Goal: Check status: Check status

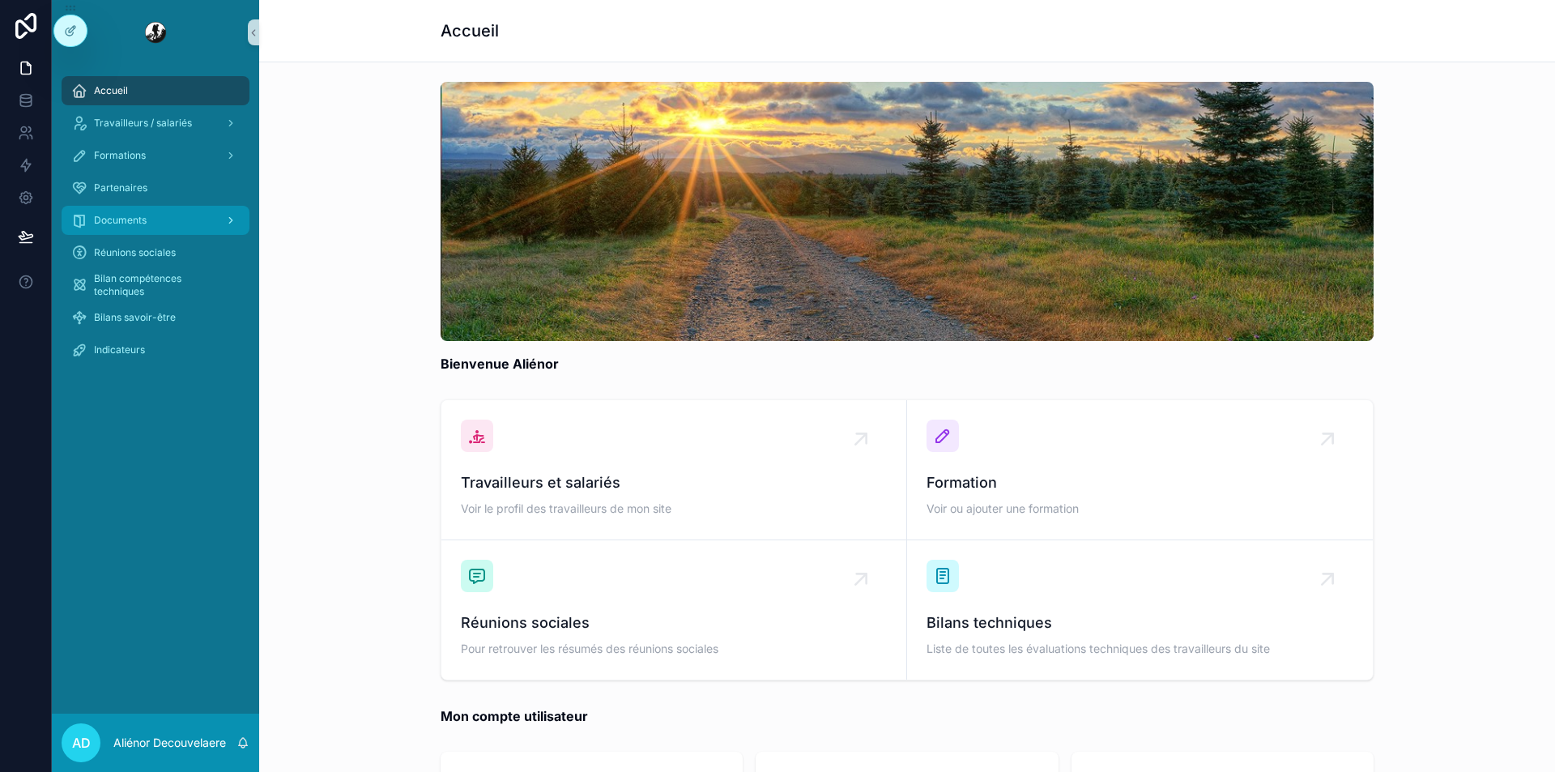
click at [186, 211] on div "Documents" at bounding box center [155, 220] width 168 height 26
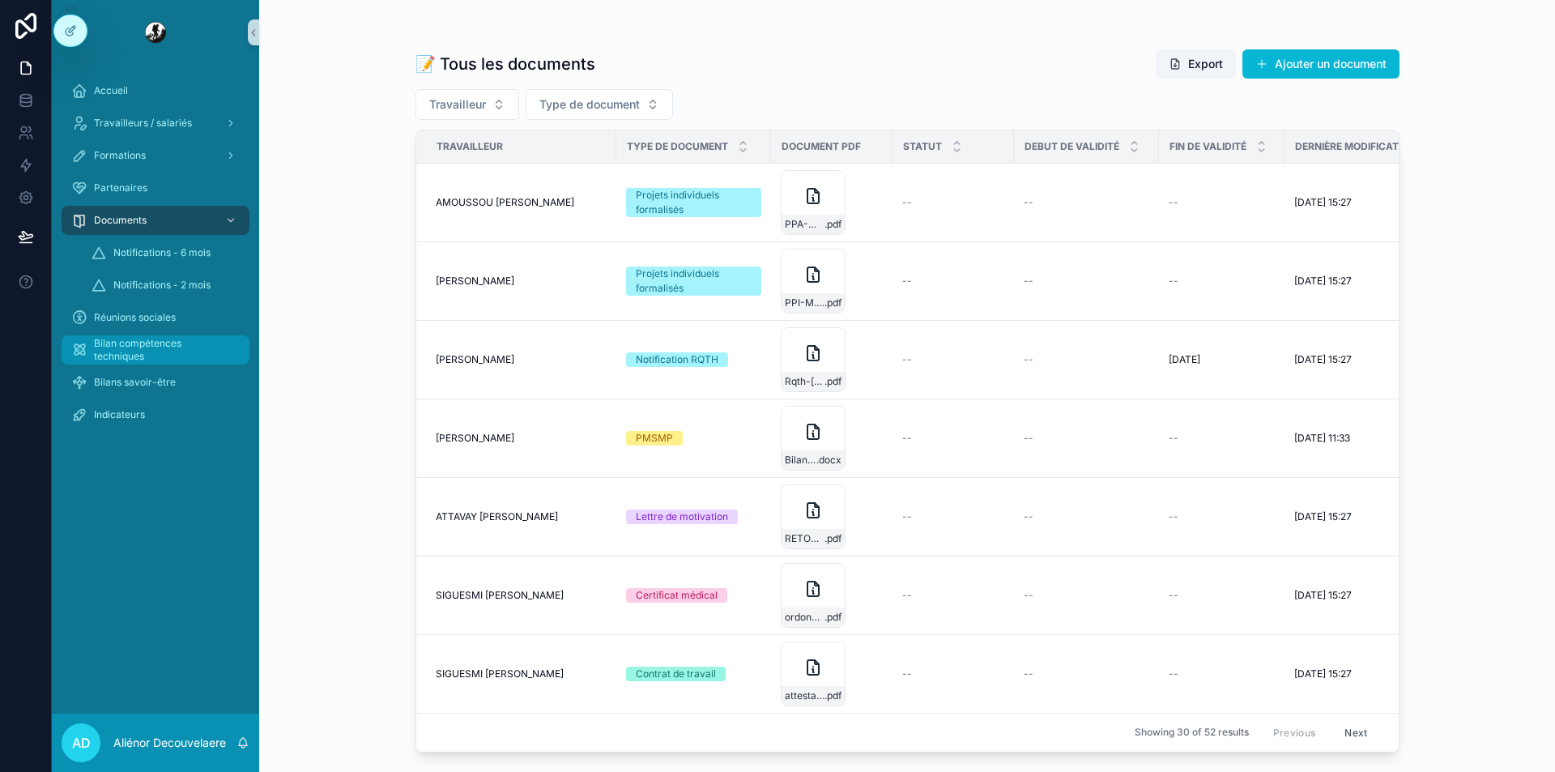
click at [185, 339] on span "Bilan compétences techniques" at bounding box center [163, 350] width 139 height 26
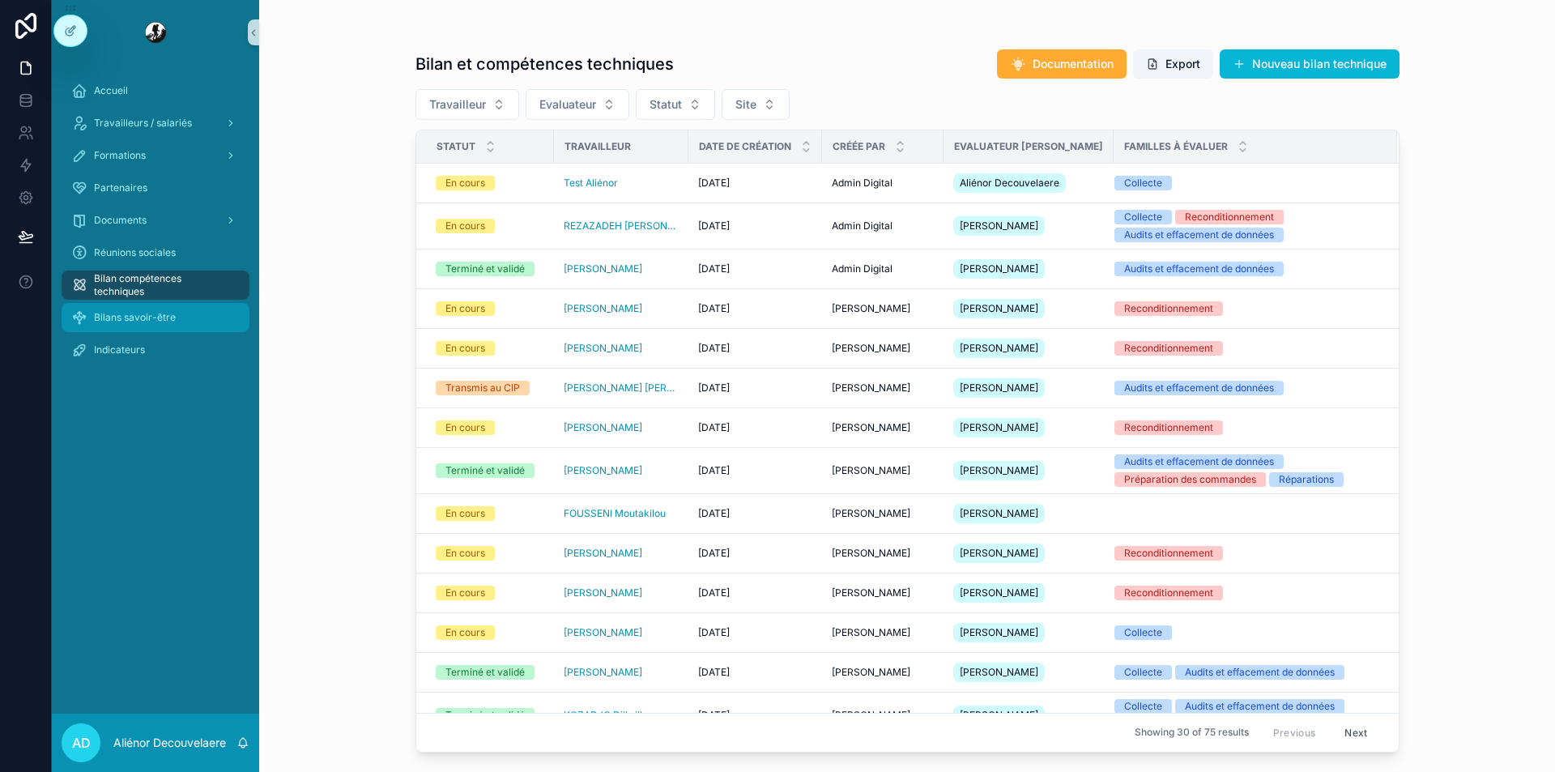
click at [173, 305] on div "Bilans savoir-être" at bounding box center [155, 318] width 168 height 26
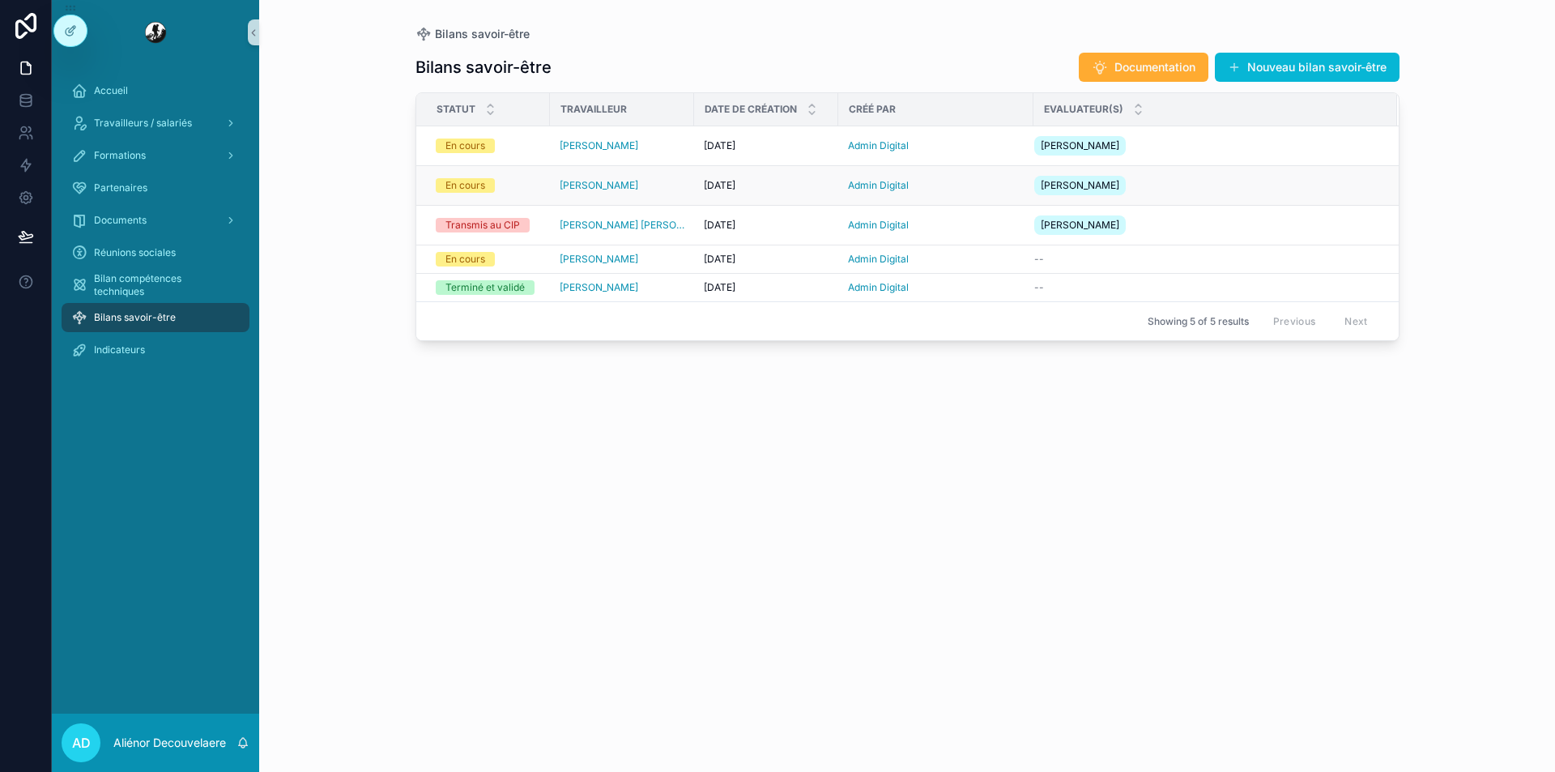
click at [805, 184] on div "04/09/2025 04/09/2025" at bounding box center [766, 185] width 125 height 13
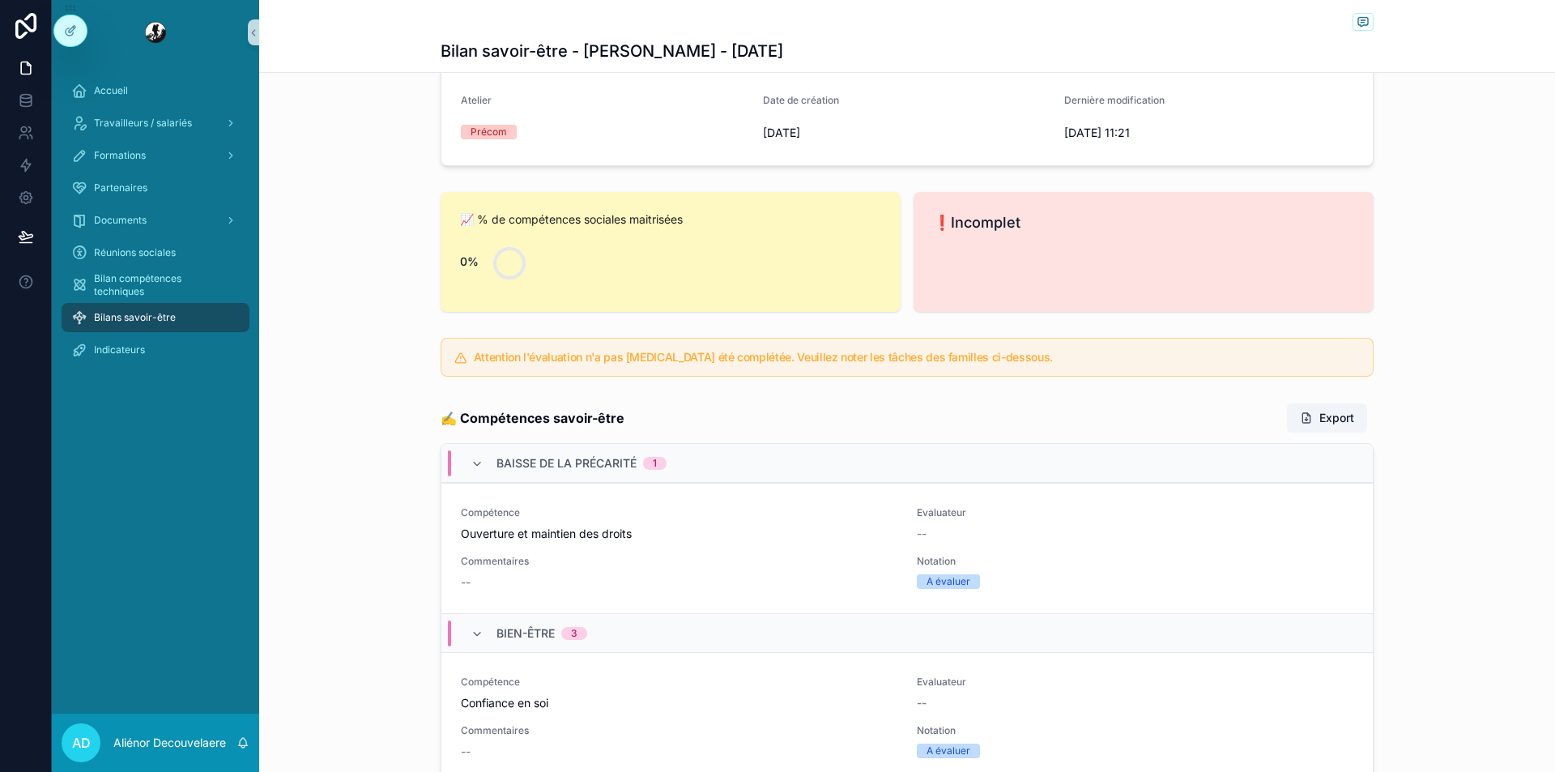
scroll to position [254, 0]
click at [214, 318] on div "Bilans savoir-être" at bounding box center [155, 318] width 168 height 26
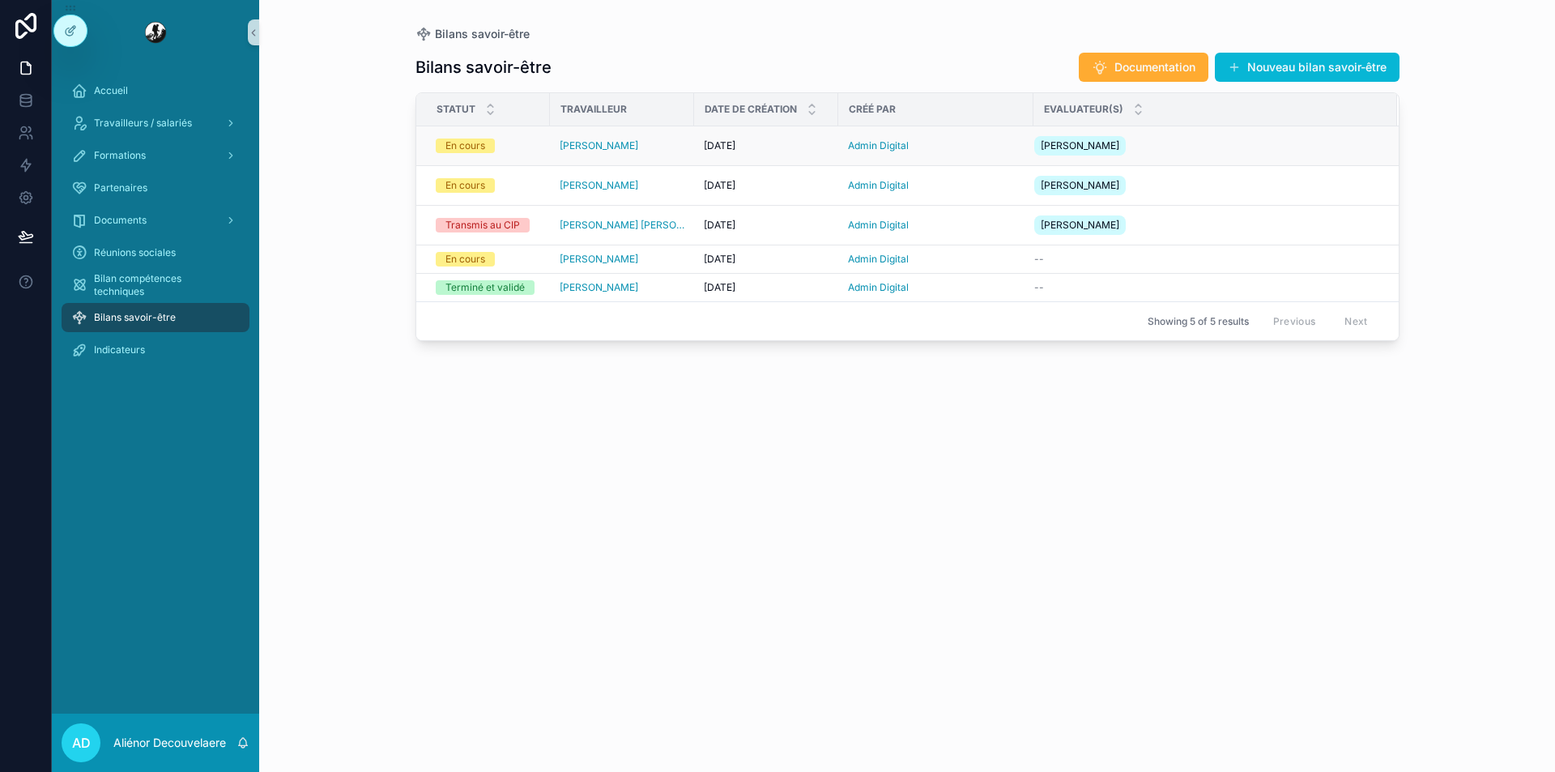
click at [516, 141] on div "En cours" at bounding box center [488, 146] width 104 height 15
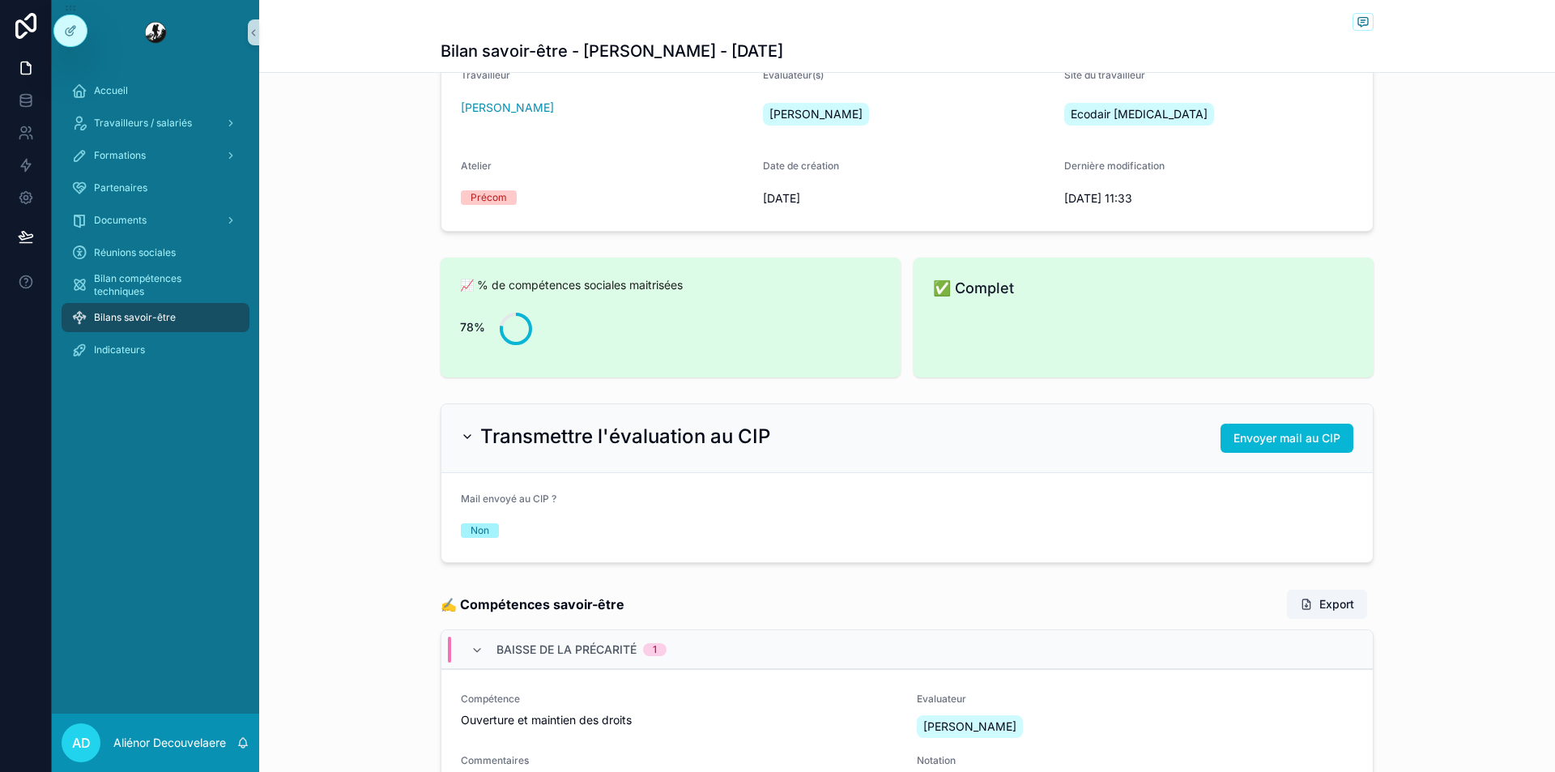
scroll to position [185, 0]
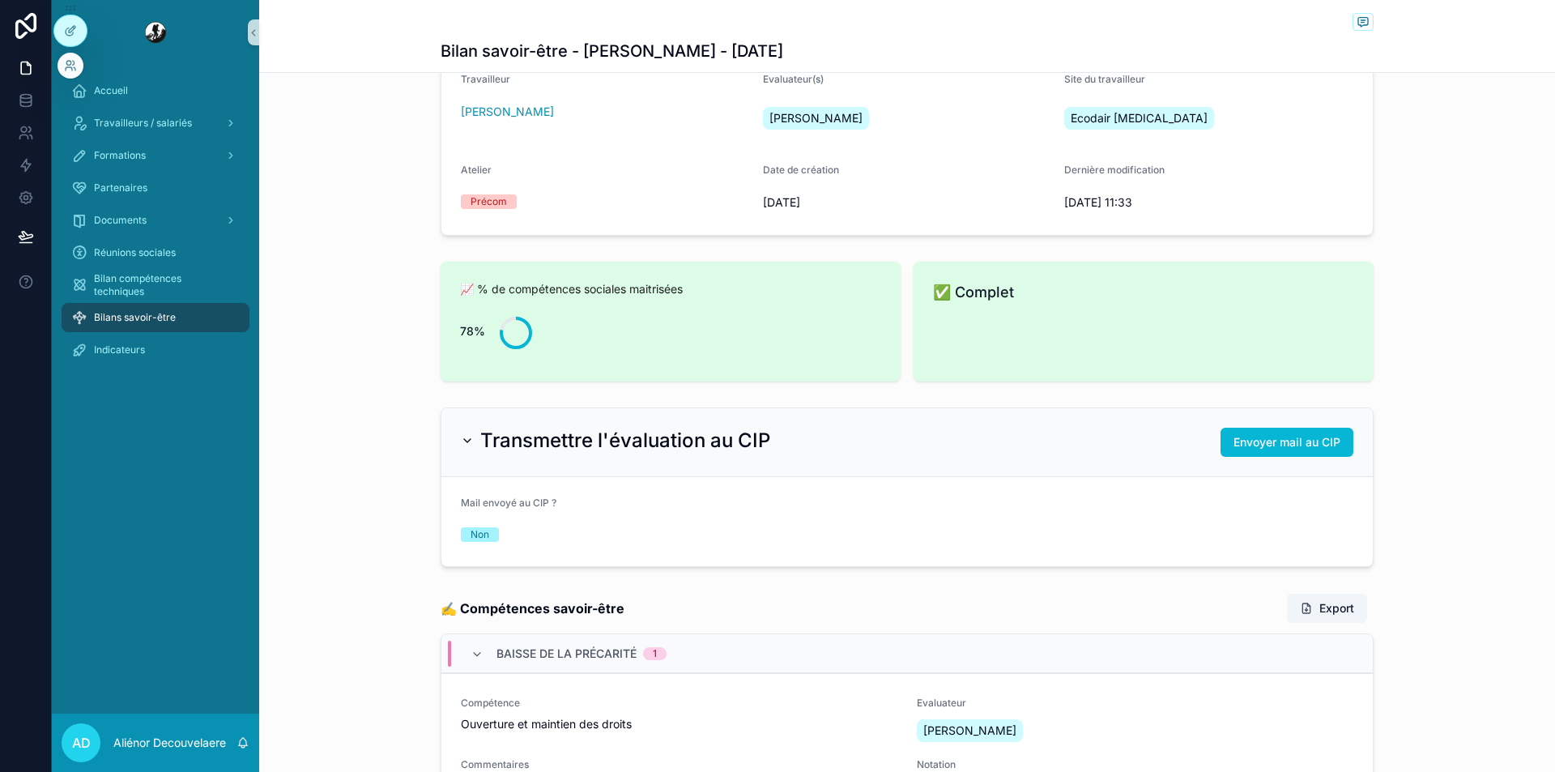
click at [87, 36] on div at bounding box center [70, 24] width 34 height 45
click at [78, 56] on div at bounding box center [71, 66] width 26 height 26
click at [70, 70] on icon at bounding box center [70, 65] width 13 height 13
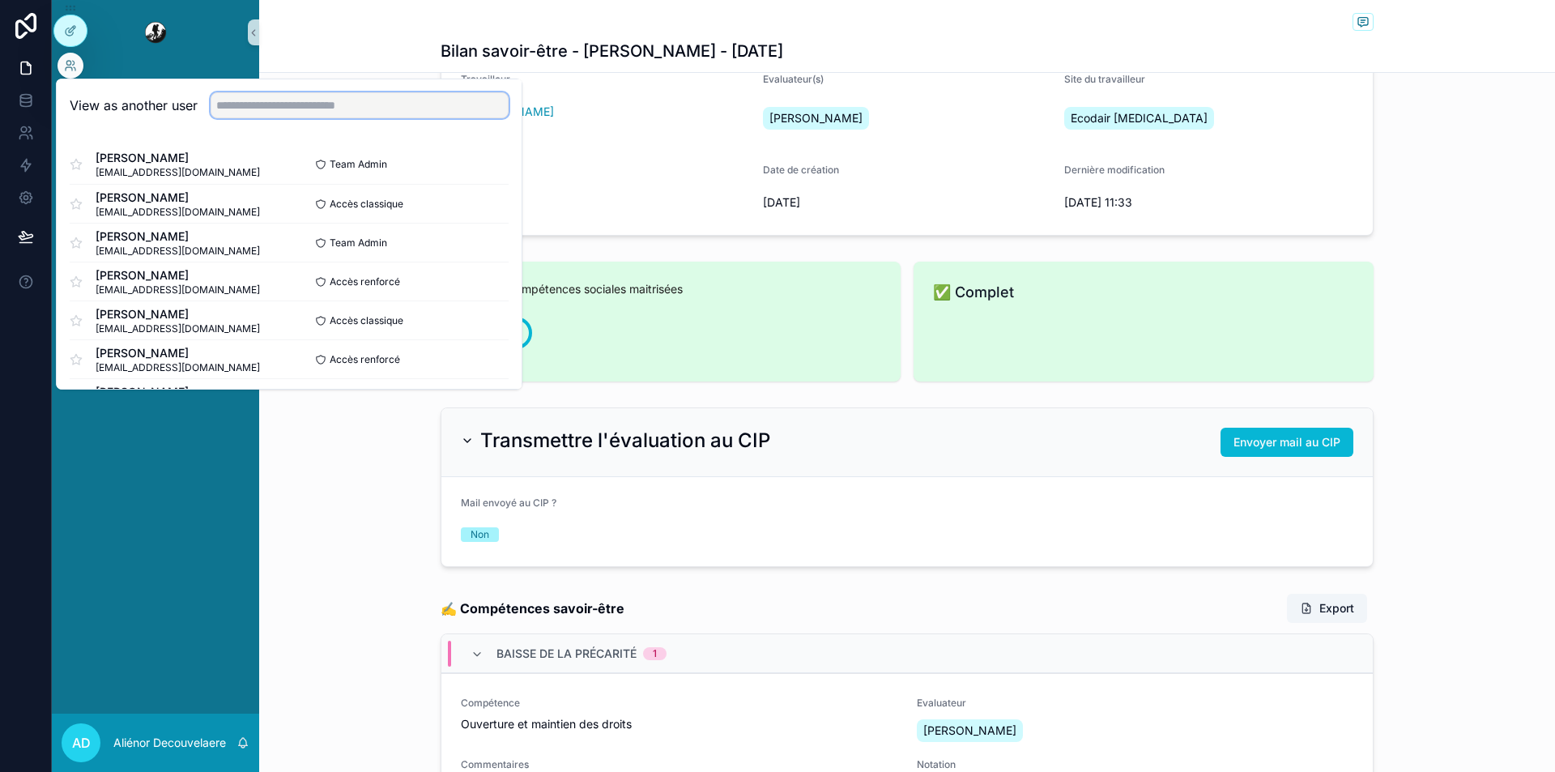
click at [240, 104] on input "text" at bounding box center [360, 105] width 298 height 26
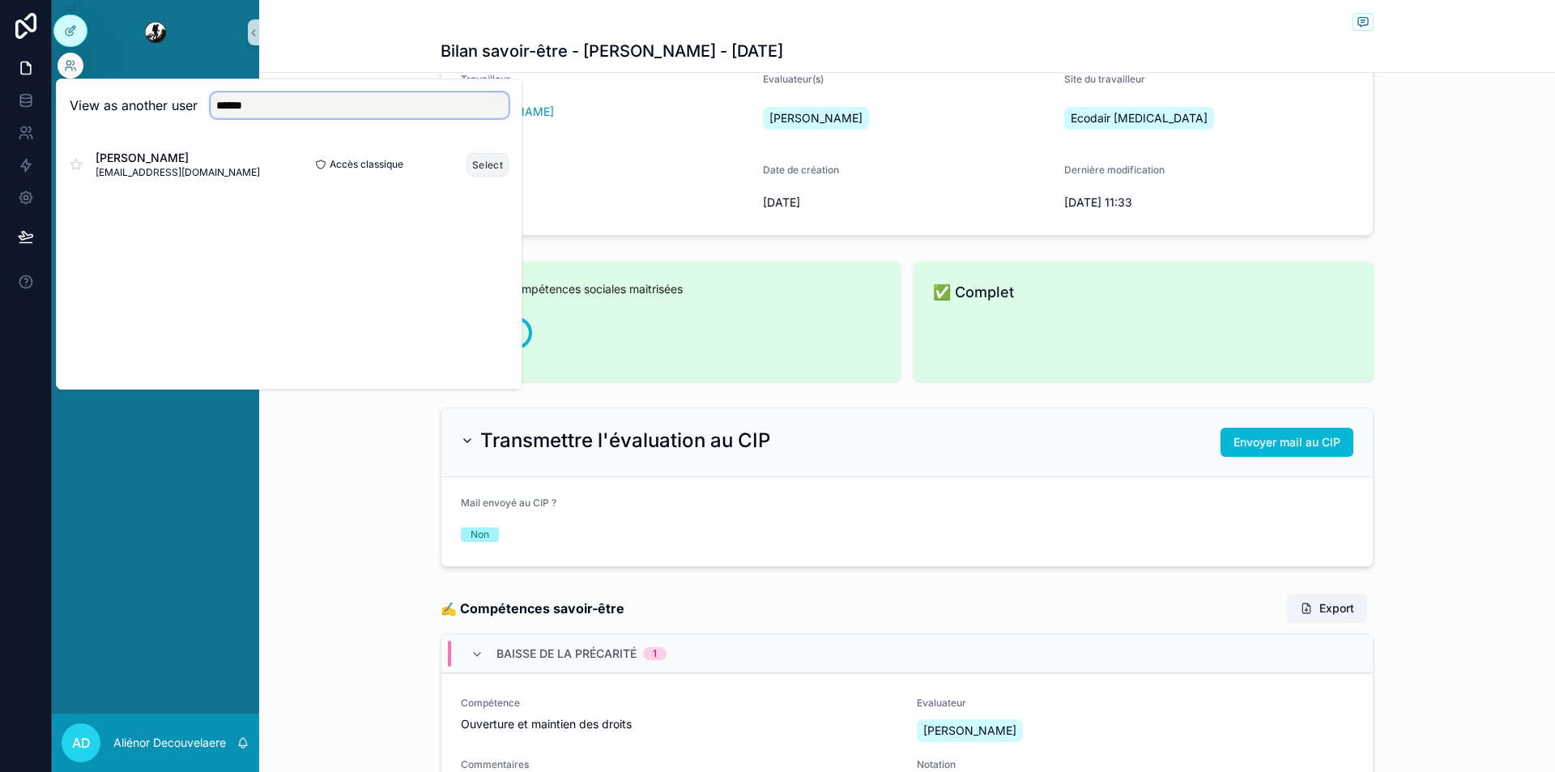
type input "******"
click at [474, 171] on button "Select" at bounding box center [488, 164] width 42 height 23
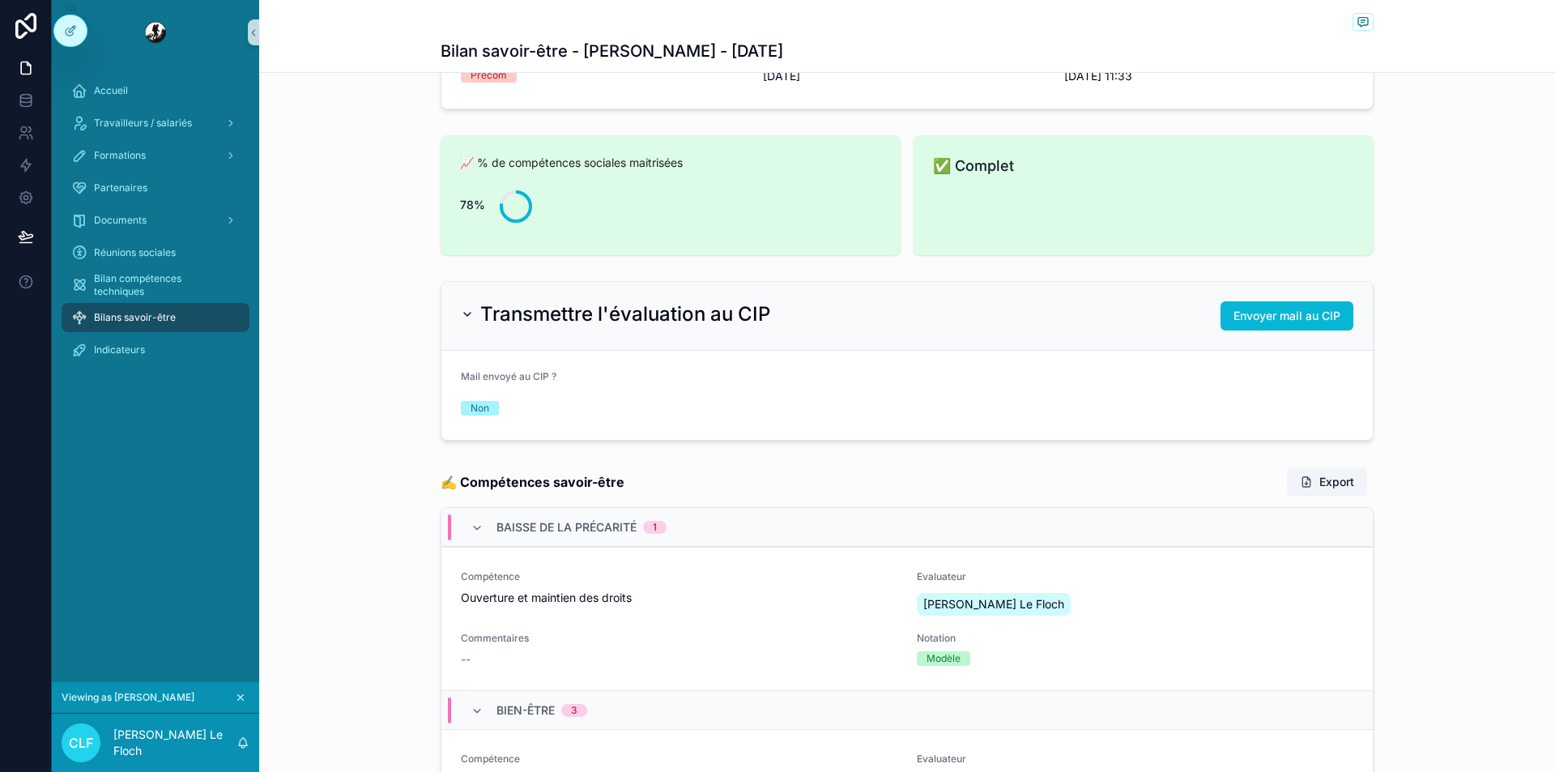
scroll to position [313, 0]
